Goal: Book appointment/travel/reservation

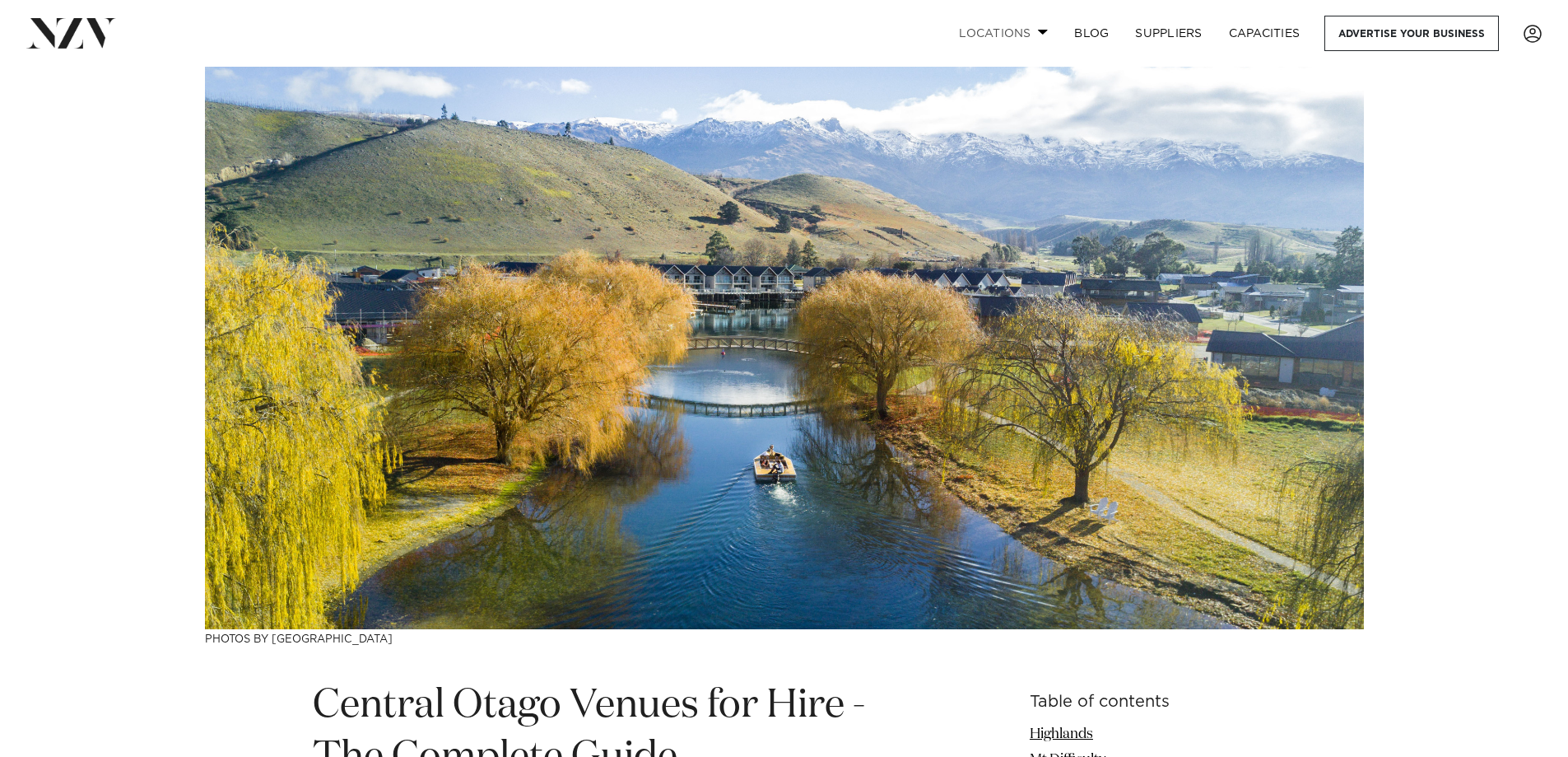
click at [1011, 29] on link "Locations" at bounding box center [1002, 33] width 115 height 35
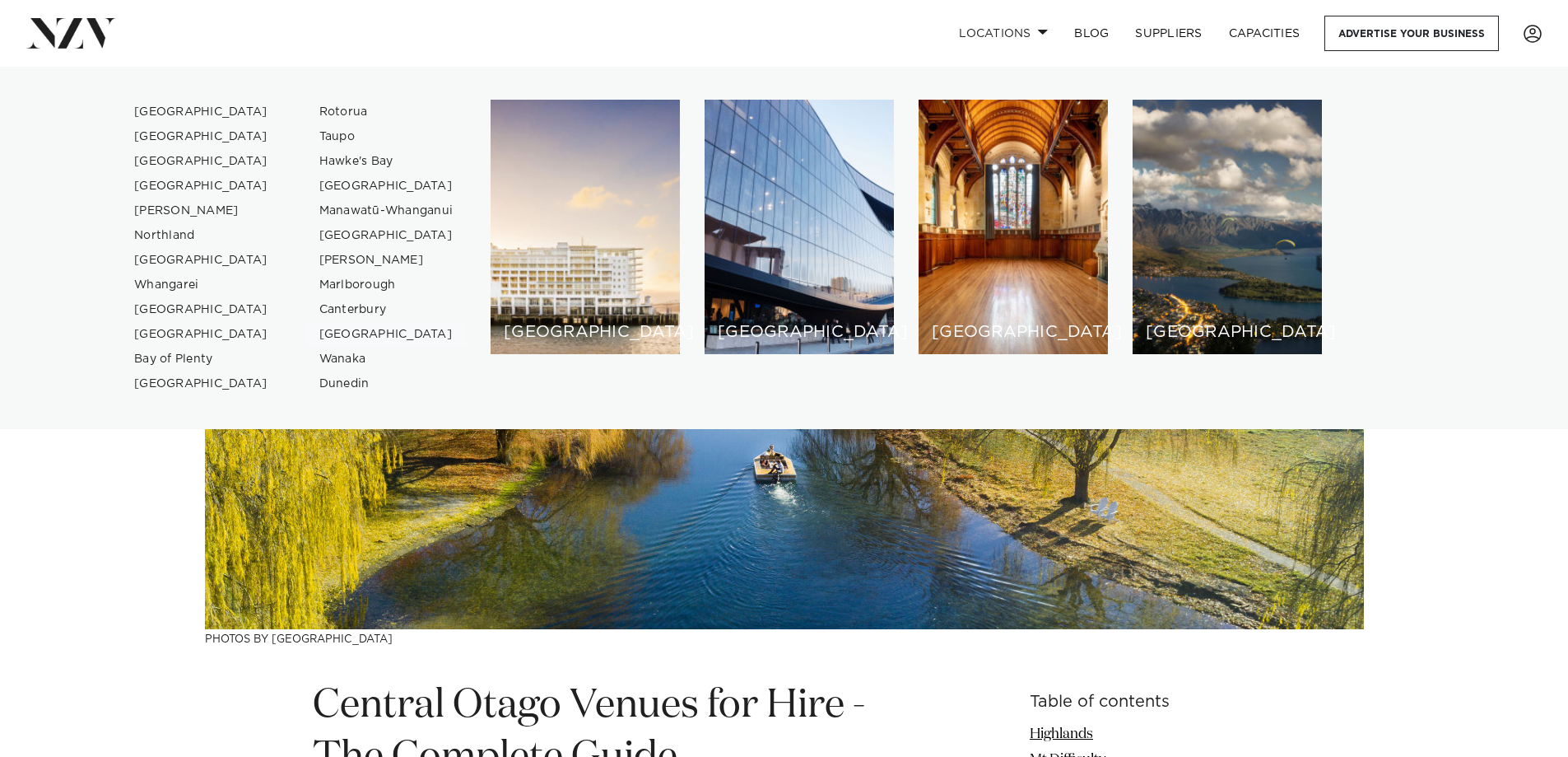
click at [346, 335] on link "[GEOGRAPHIC_DATA]" at bounding box center [386, 334] width 161 height 25
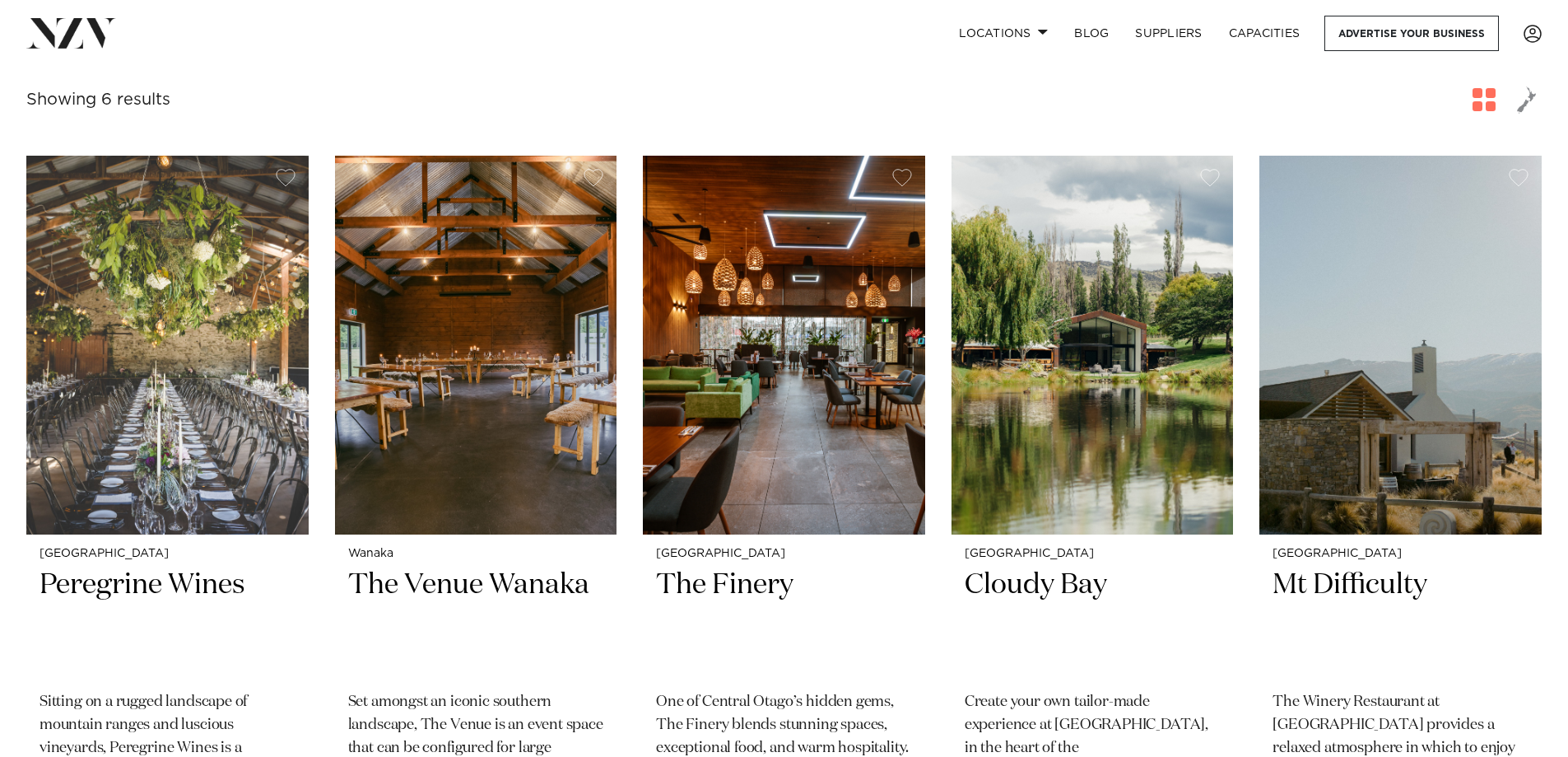
scroll to position [659, 0]
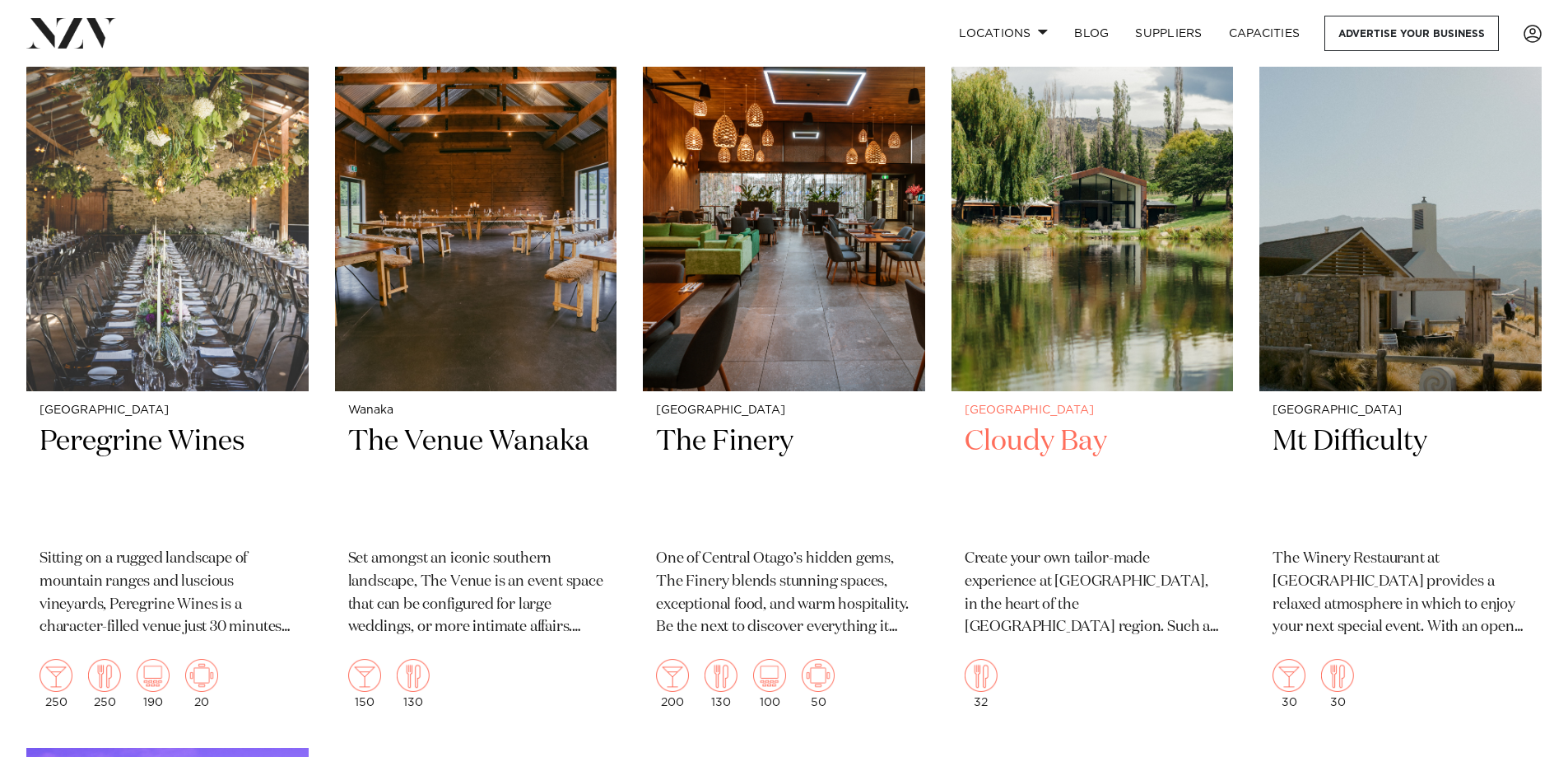
click at [1168, 256] on img at bounding box center [1092, 201] width 282 height 378
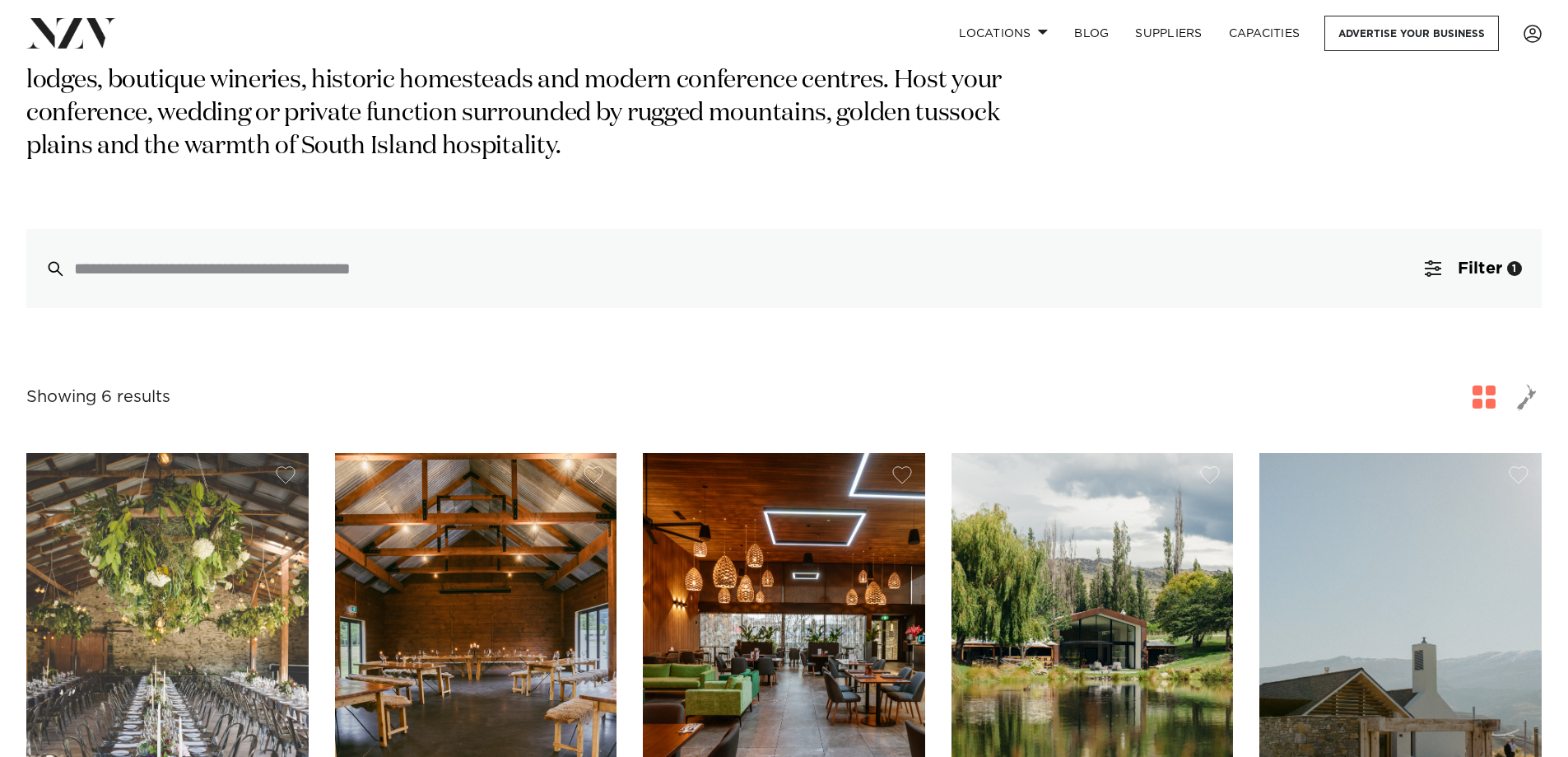
scroll to position [0, 0]
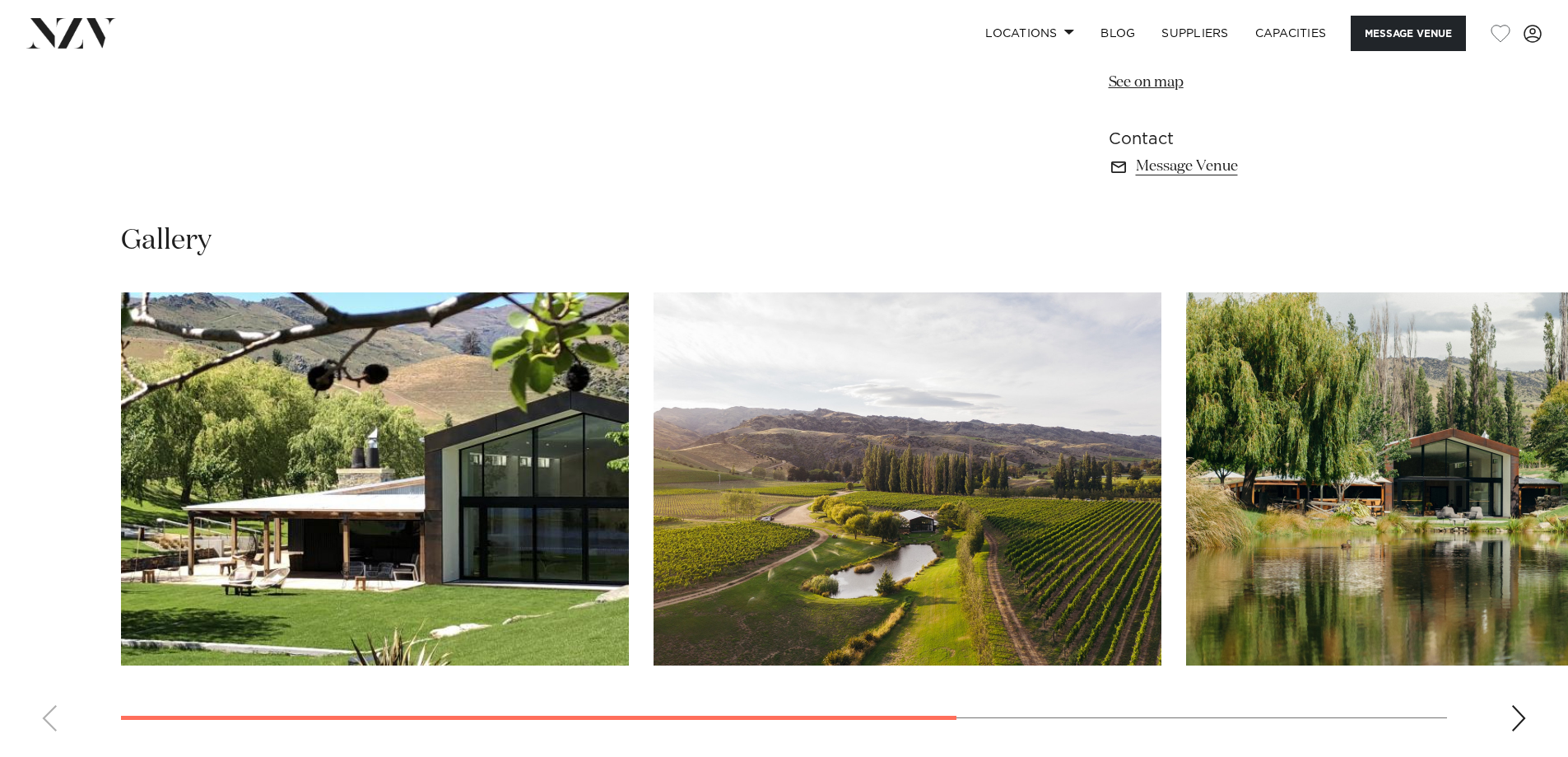
scroll to position [1317, 0]
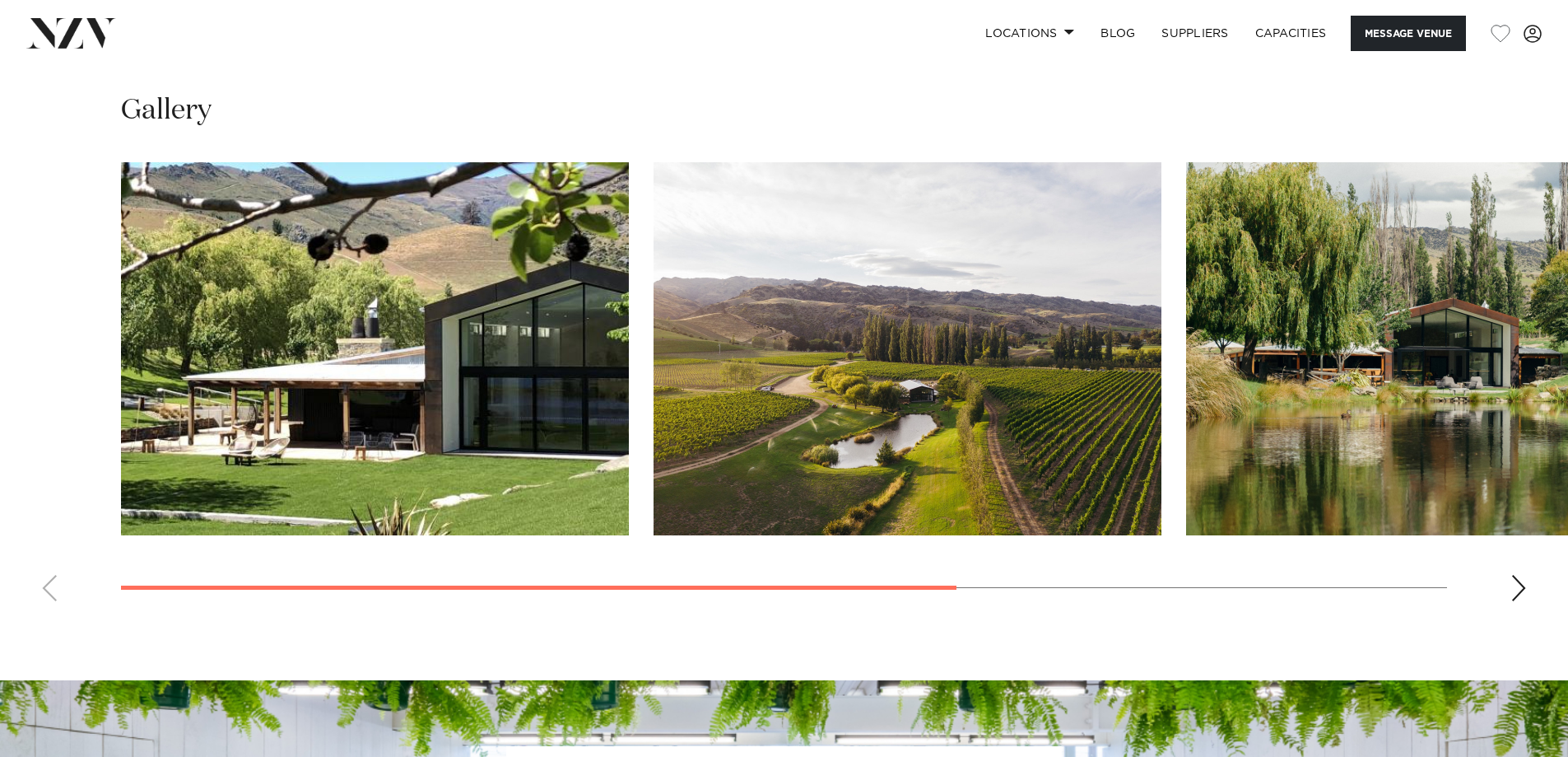
click at [1522, 574] on div "Next slide" at bounding box center [1518, 587] width 16 height 26
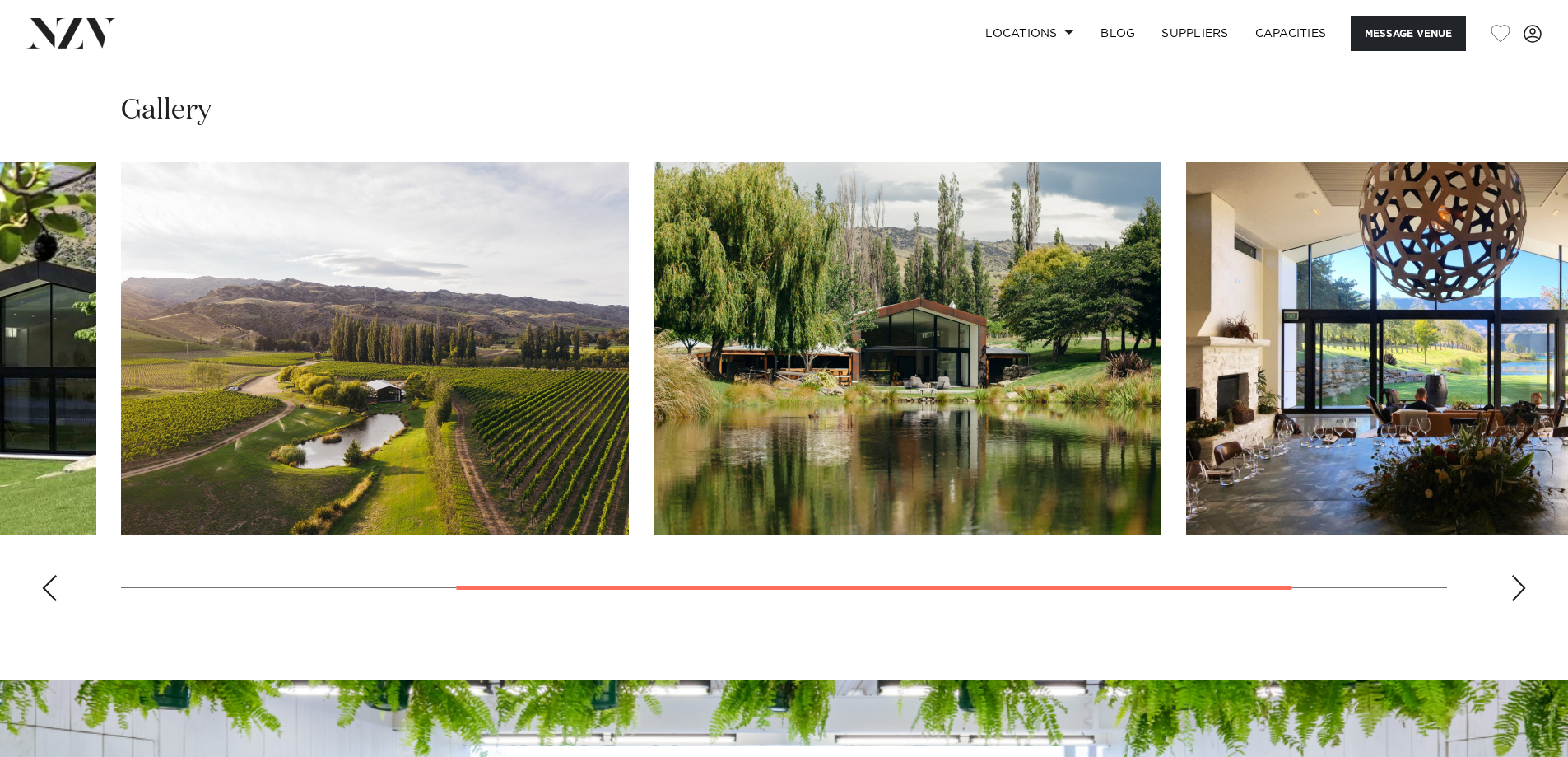
click at [1522, 574] on div "Next slide" at bounding box center [1518, 587] width 16 height 26
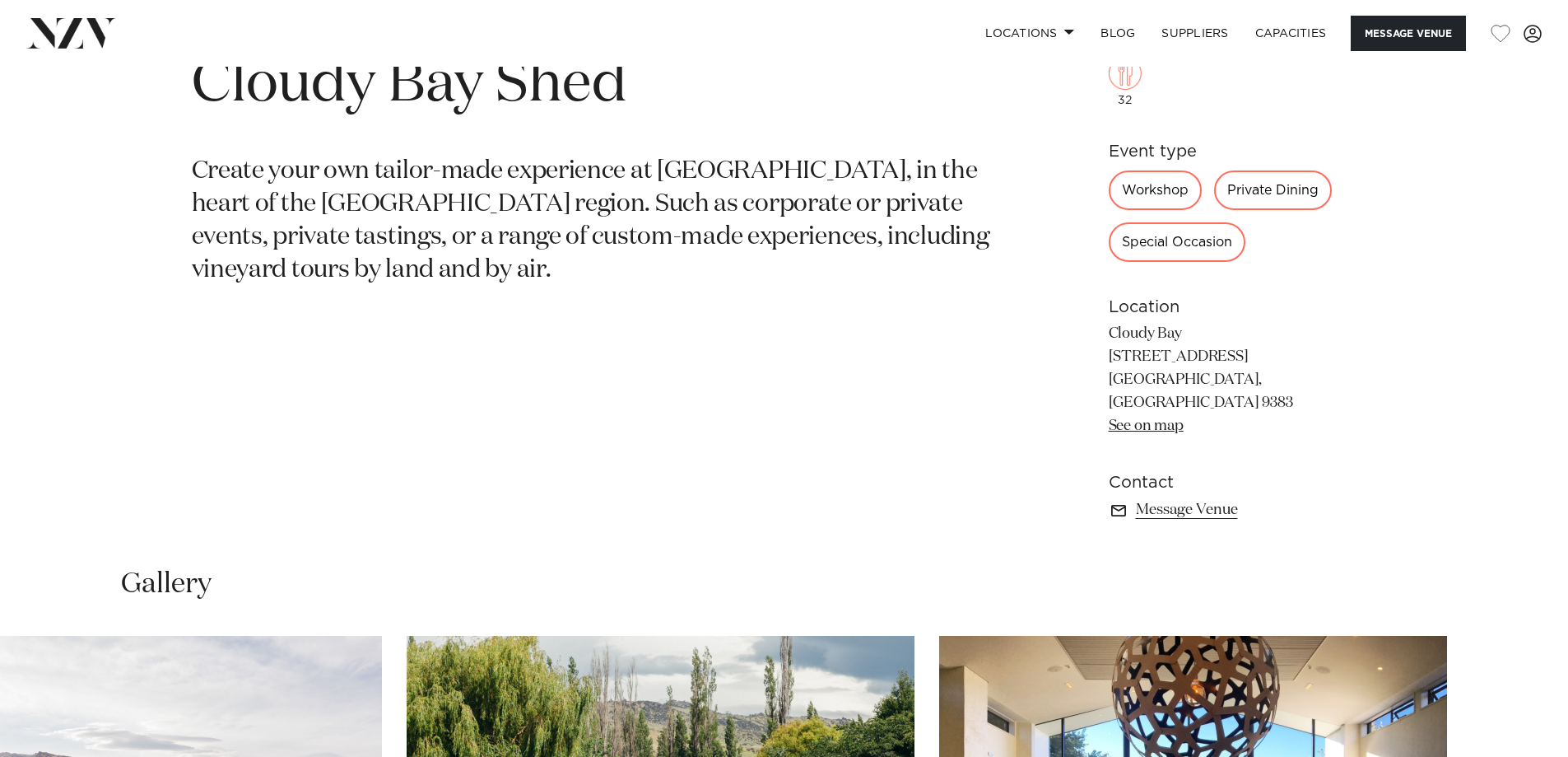
scroll to position [741, 0]
